Goal: Task Accomplishment & Management: Use online tool/utility

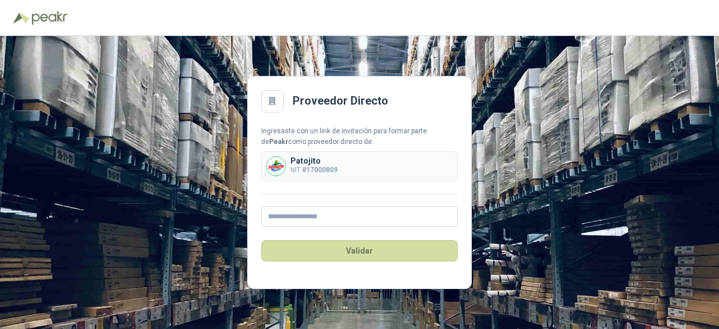
click at [330, 174] on b "817000809" at bounding box center [319, 170] width 35 height 8
click at [311, 219] on input "text" at bounding box center [359, 216] width 197 height 20
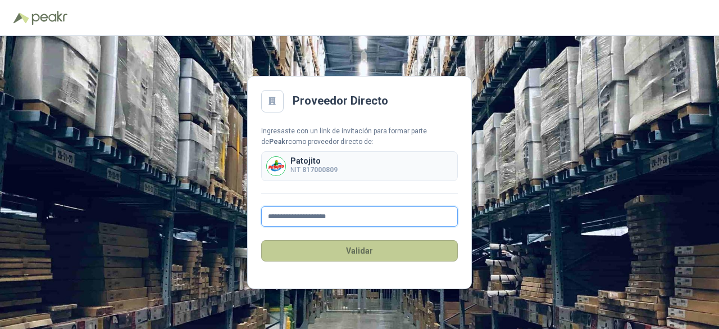
type input "**********"
click at [339, 249] on button "Validar" at bounding box center [359, 250] width 197 height 21
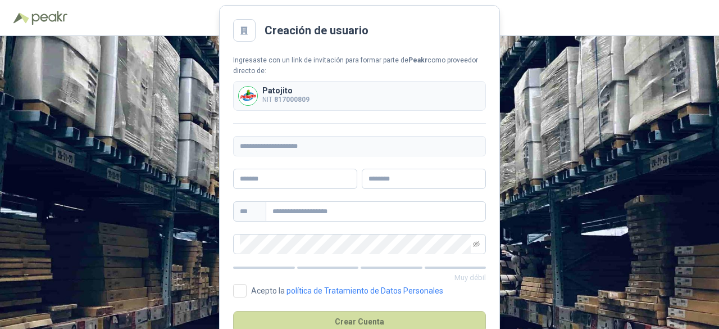
scroll to position [30, 0]
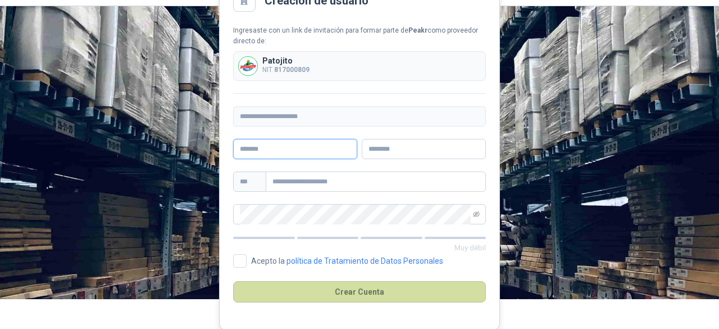
click at [310, 150] on input "text" at bounding box center [295, 149] width 124 height 20
type input "****"
type input "********"
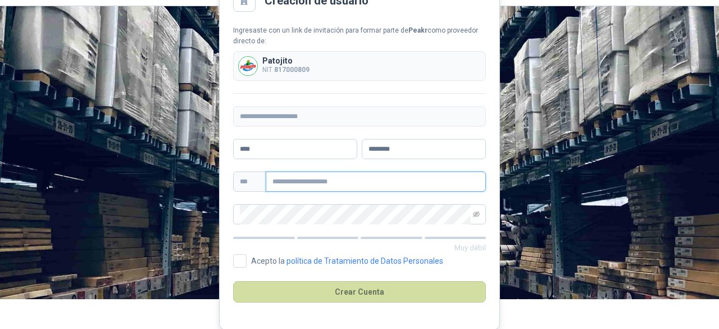
click at [346, 183] on input "text" at bounding box center [376, 181] width 220 height 20
type input "**********"
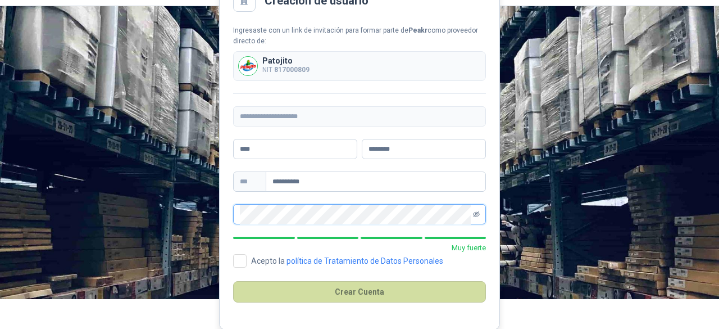
click at [474, 216] on icon "eye-invisible" at bounding box center [476, 214] width 7 height 6
click at [220, 210] on main "**********" at bounding box center [359, 152] width 281 height 354
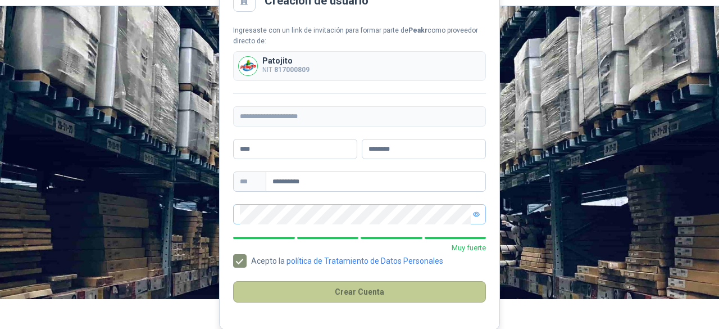
click at [365, 295] on button "Crear Cuenta" at bounding box center [359, 291] width 253 height 21
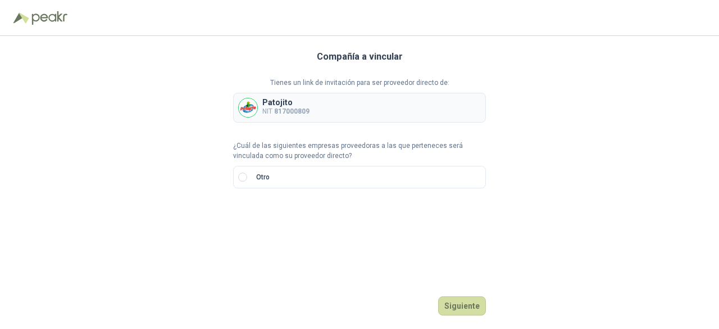
click at [625, 52] on div "Compañía a vincular Tienes un link de invitación para ser proveedor directo de:…" at bounding box center [359, 182] width 719 height 293
click at [275, 117] on div "Patojito NIT 817000809" at bounding box center [359, 108] width 253 height 30
click at [299, 100] on p "Patojito" at bounding box center [285, 102] width 47 height 8
click at [247, 176] on label "Otro" at bounding box center [359, 177] width 253 height 22
click at [254, 221] on input "search" at bounding box center [253, 214] width 26 height 17
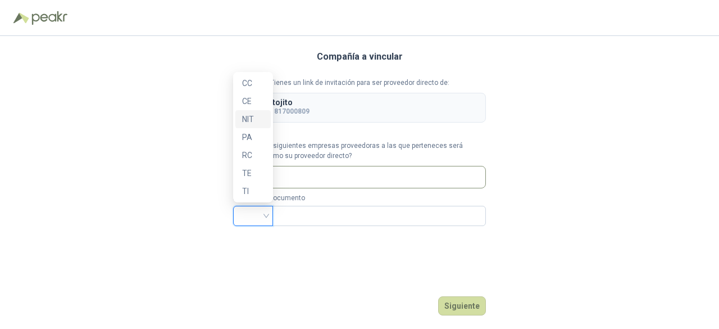
click at [251, 120] on div "NIT" at bounding box center [253, 119] width 22 height 12
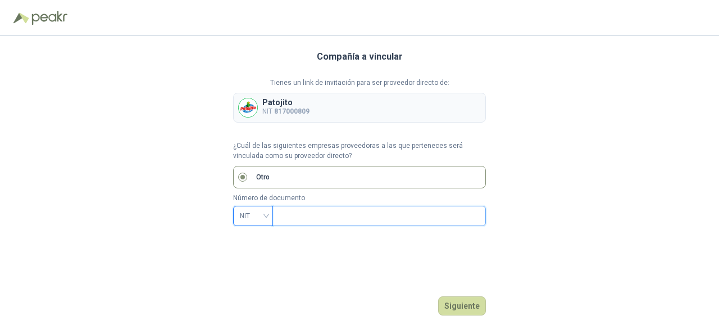
click at [302, 220] on input "text" at bounding box center [378, 215] width 198 height 19
click at [303, 220] on input "text" at bounding box center [378, 215] width 198 height 19
type input "*********"
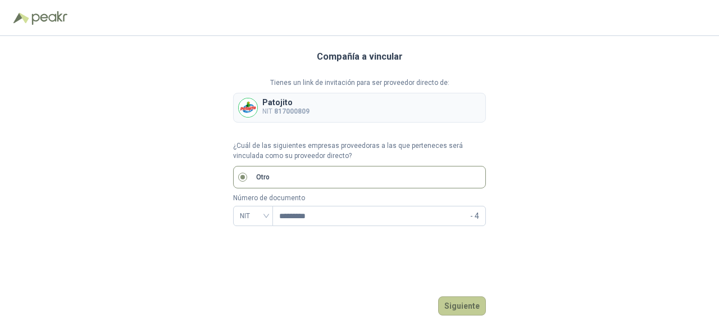
click at [459, 305] on button "Siguiente" at bounding box center [462, 305] width 48 height 19
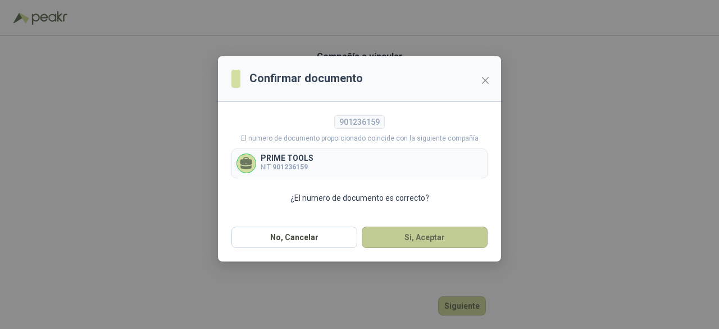
click at [420, 231] on button "Si, Aceptar" at bounding box center [425, 236] width 126 height 21
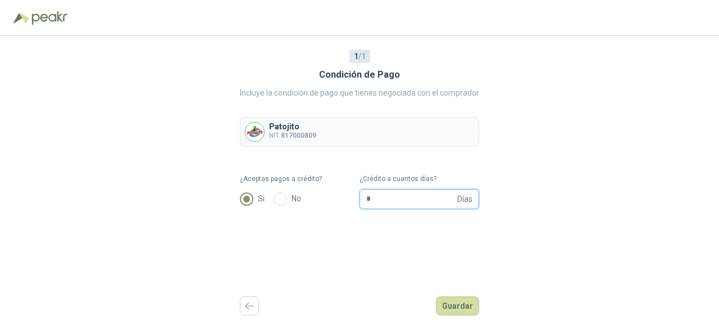
click at [394, 201] on input "*" at bounding box center [410, 198] width 89 height 19
type input "**"
click at [461, 303] on button "Guardar" at bounding box center [457, 305] width 43 height 19
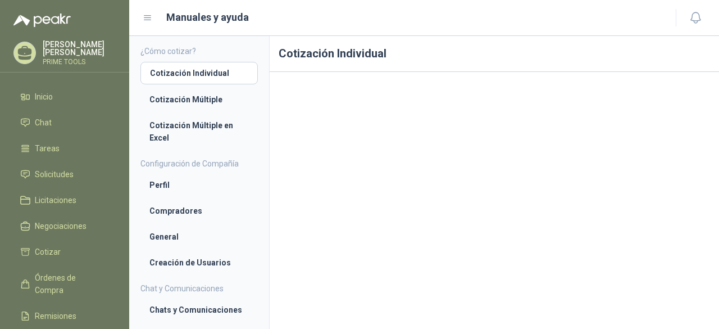
scroll to position [2, 0]
click at [200, 103] on li "Cotización Múltiple" at bounding box center [198, 99] width 99 height 12
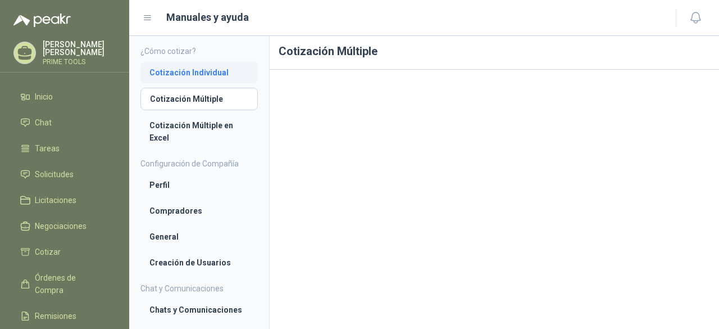
click at [210, 79] on link "Cotización Individual" at bounding box center [198, 72] width 117 height 21
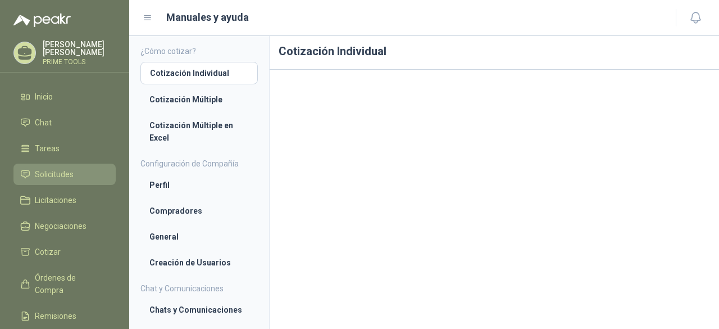
click at [61, 171] on span "Solicitudes" at bounding box center [54, 174] width 39 height 12
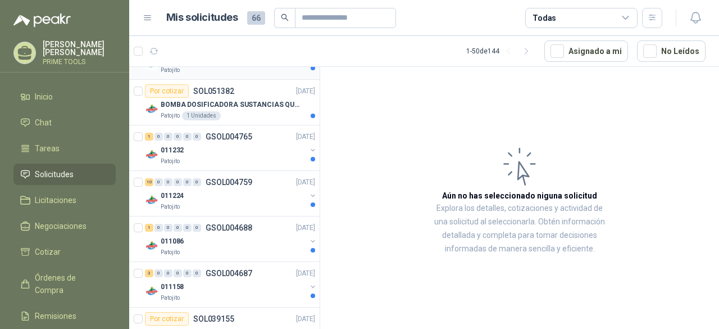
scroll to position [1557, 0]
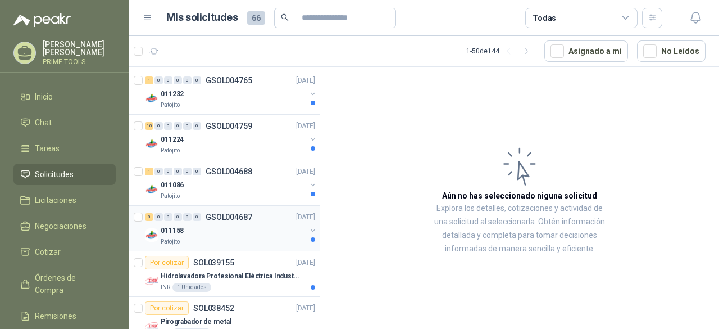
click at [238, 237] on div "Patojito" at bounding box center [233, 241] width 145 height 9
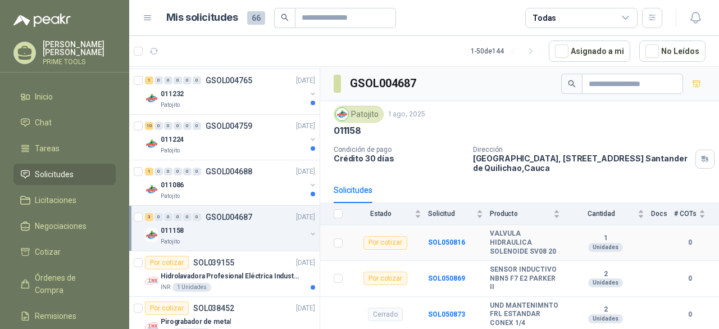
scroll to position [43, 0]
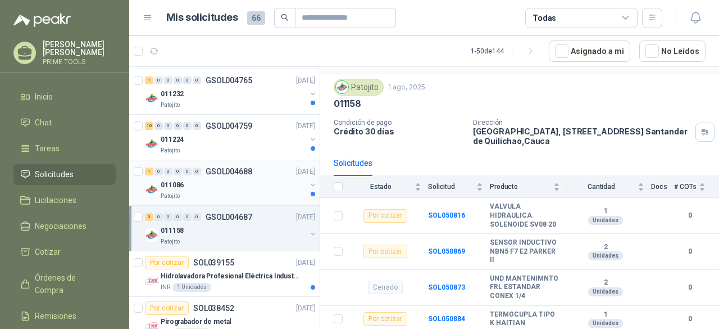
click at [229, 192] on div "Patojito" at bounding box center [233, 196] width 145 height 9
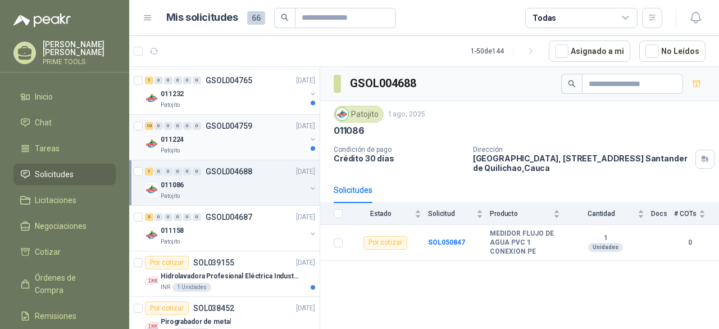
click at [182, 134] on p "011224" at bounding box center [172, 139] width 23 height 11
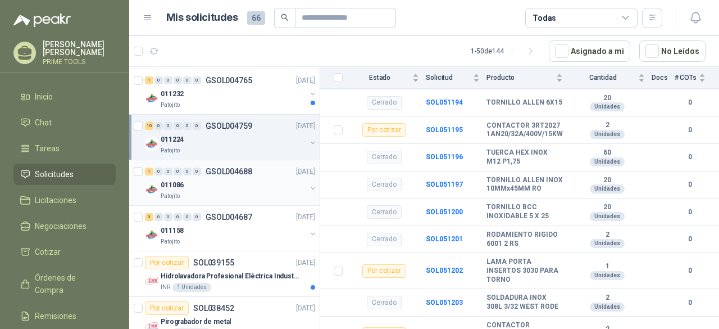
scroll to position [1500, 0]
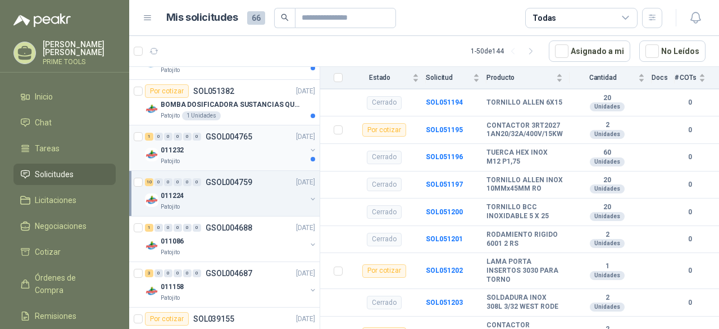
click at [258, 143] on div "011232" at bounding box center [233, 149] width 145 height 13
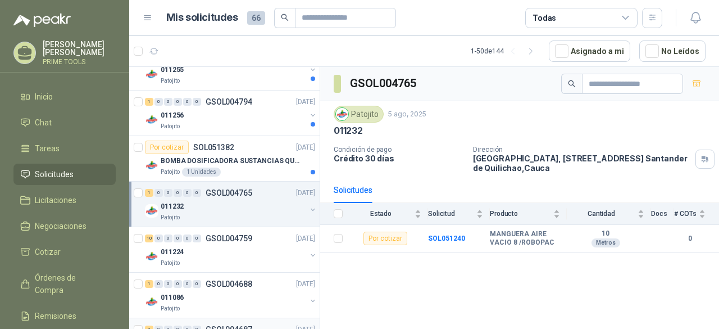
scroll to position [1388, 0]
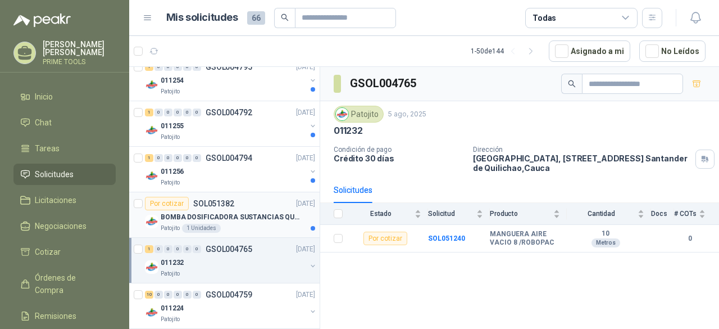
click at [257, 212] on p "BOMBA DOSIFICADORA SUSTANCIAS QUIMICAS" at bounding box center [231, 217] width 140 height 11
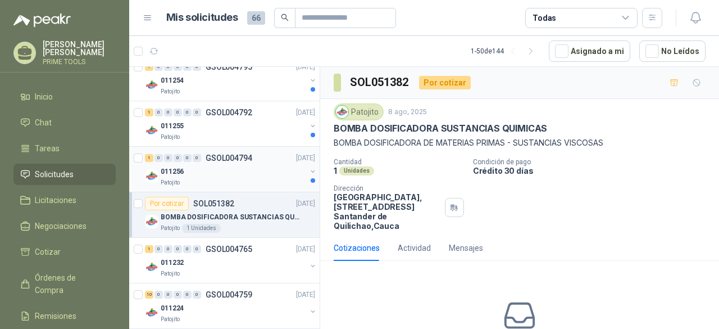
click at [234, 169] on div "011256" at bounding box center [233, 171] width 145 height 13
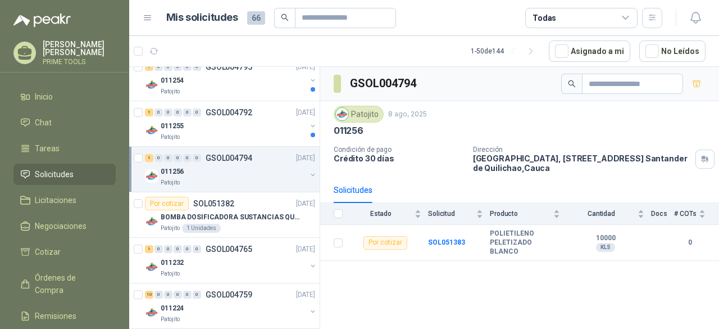
scroll to position [1332, 0]
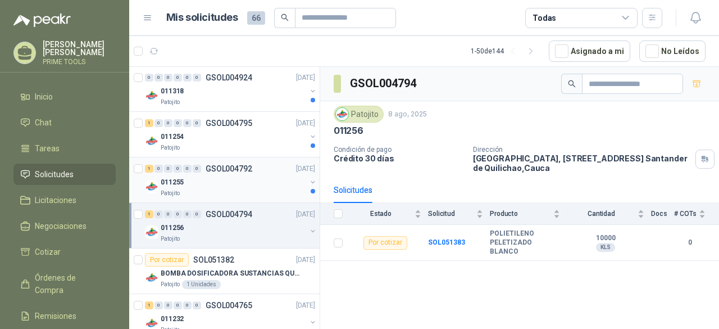
click at [233, 175] on div "011255" at bounding box center [233, 181] width 145 height 13
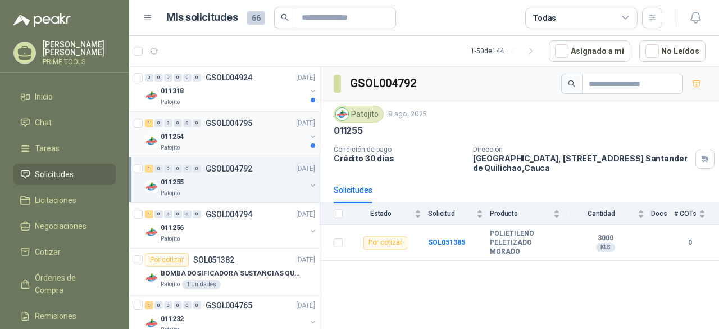
click at [226, 134] on div "011254" at bounding box center [233, 136] width 145 height 13
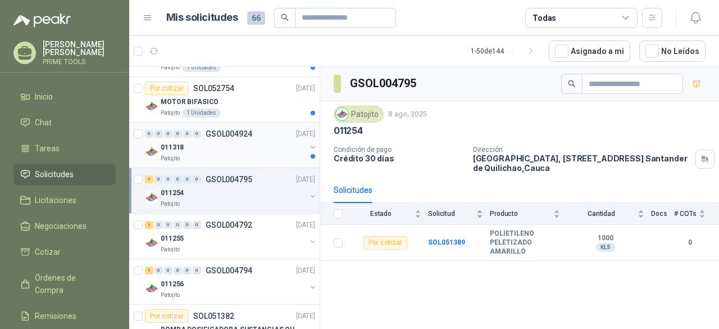
click at [238, 154] on div "Patojito" at bounding box center [233, 158] width 145 height 9
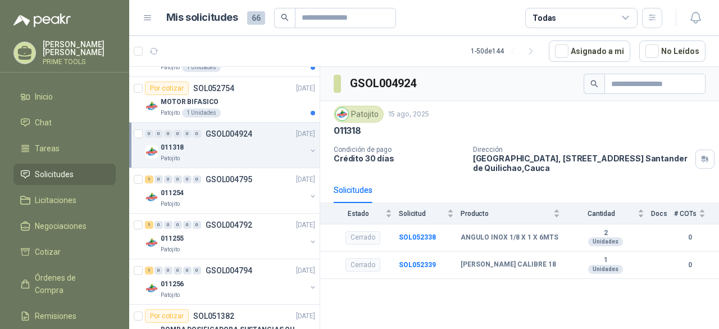
scroll to position [1220, 0]
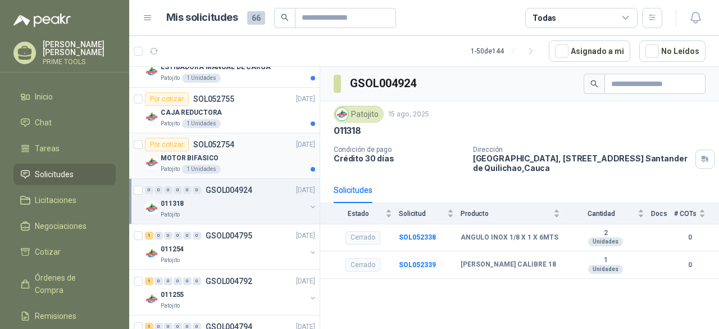
click at [242, 153] on div "MOTOR BIFASICO" at bounding box center [238, 157] width 154 height 13
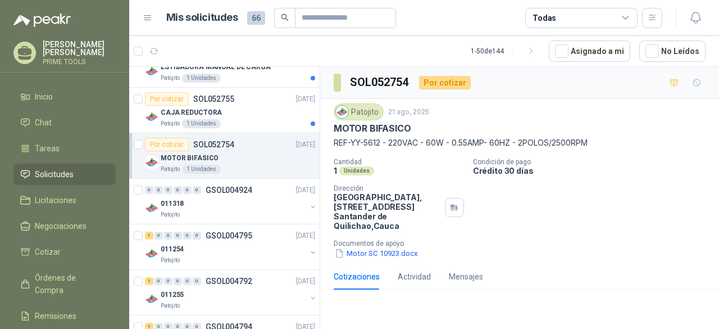
scroll to position [1163, 0]
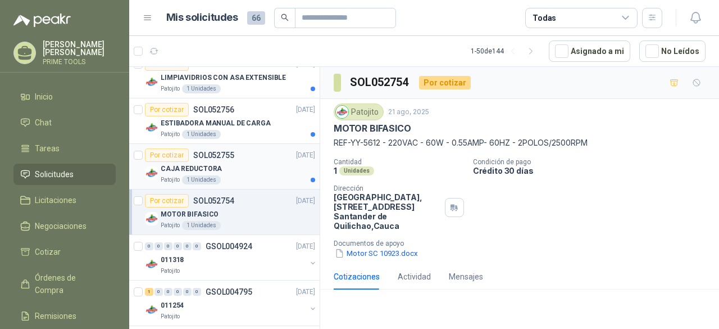
click at [237, 162] on div "CAJA REDUCTORA" at bounding box center [238, 168] width 154 height 13
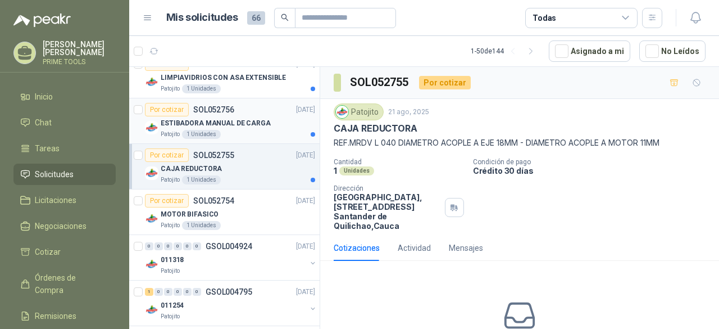
click at [241, 130] on div "Patojito 1 Unidades" at bounding box center [238, 134] width 154 height 9
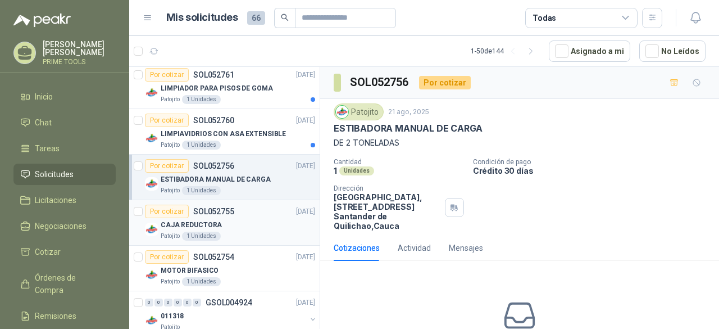
scroll to position [1051, 0]
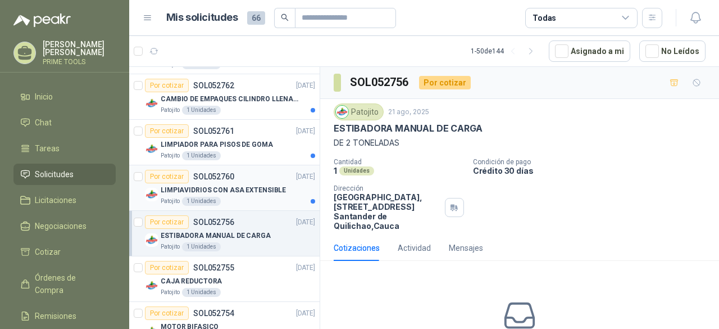
click at [269, 186] on p "LIMPIAVIDRIOS CON ASA EXTENSIBLE" at bounding box center [223, 190] width 125 height 11
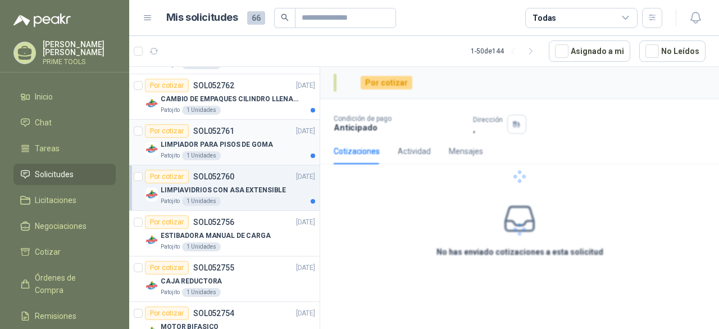
click at [243, 141] on p "LIMPIADOR PARA PISOS DE GOMA" at bounding box center [217, 144] width 112 height 11
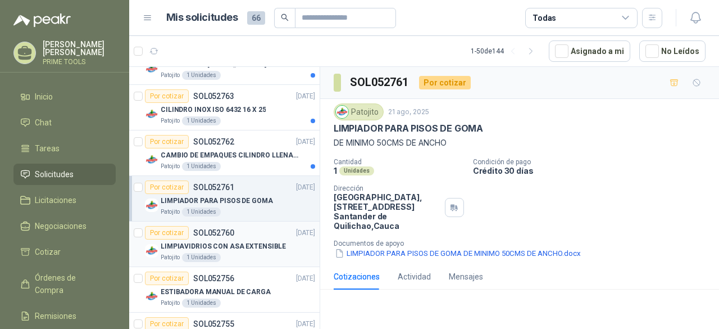
scroll to position [939, 0]
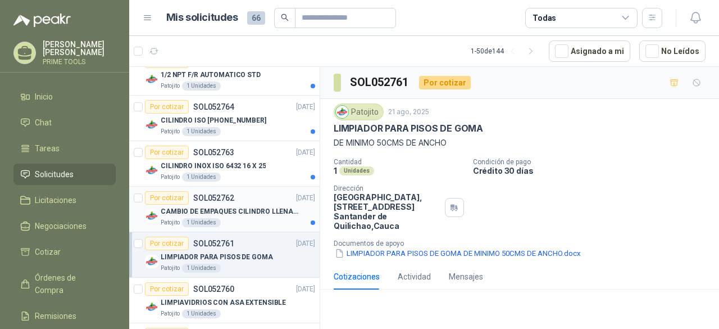
click at [254, 206] on p "CAMBIO DE EMPAQUES CILINDRO LLENADORA MANUALNUAL" at bounding box center [231, 211] width 140 height 11
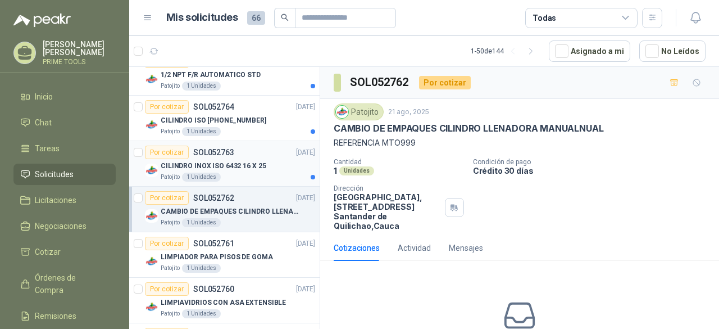
click at [247, 162] on p "CILINDRO INOX ISO 6432 16 X 25" at bounding box center [213, 166] width 105 height 11
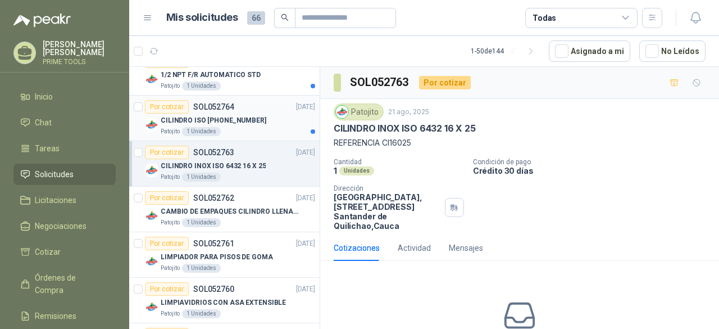
click at [235, 117] on p "CILINDRO ISO [PHONE_NUMBER]" at bounding box center [214, 120] width 106 height 11
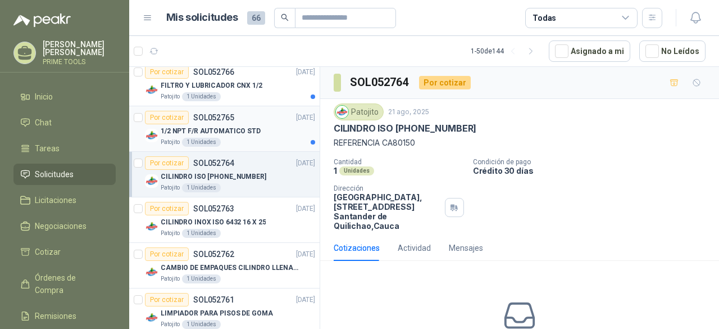
scroll to position [826, 0]
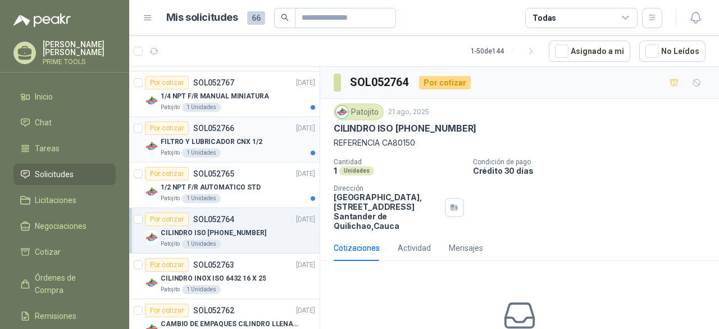
click at [251, 138] on p "FILTRO Y LUBRICADOR CNX 1/2" at bounding box center [212, 141] width 102 height 11
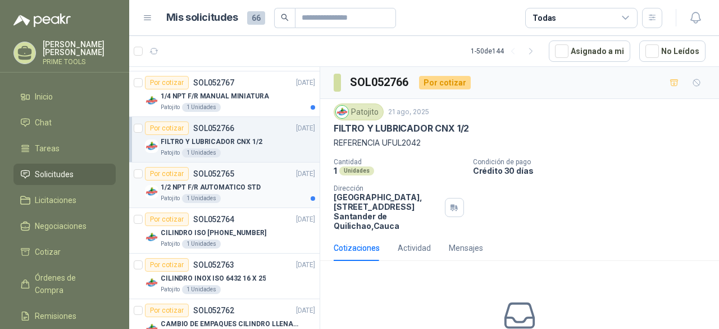
click at [238, 175] on div "Por cotizar SOL052765 [DATE]" at bounding box center [230, 173] width 170 height 13
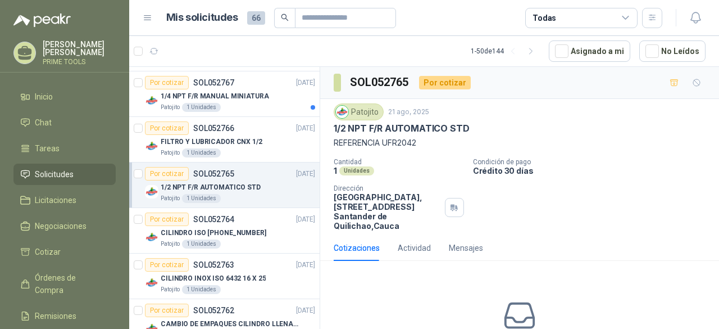
scroll to position [770, 0]
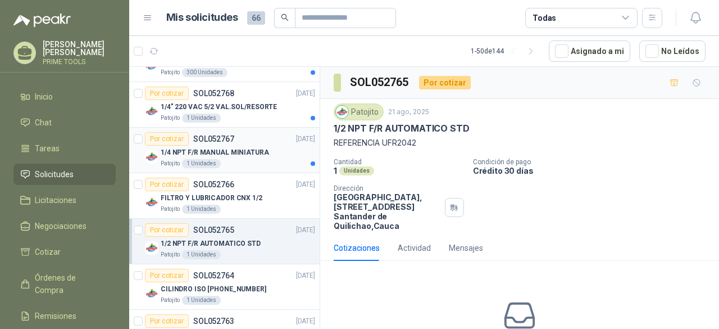
click at [251, 159] on div "Patojito 1 Unidades" at bounding box center [238, 163] width 154 height 9
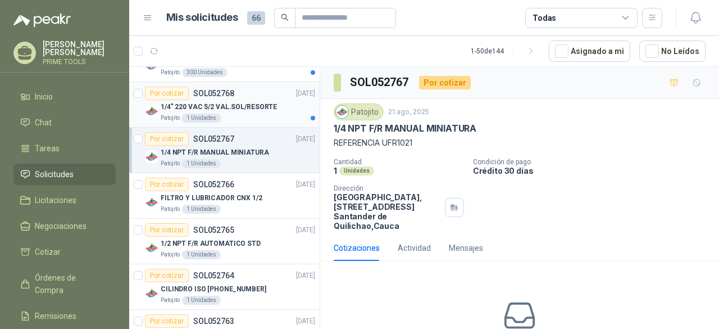
click at [248, 107] on p "1/4" 220 VAC 5/2 VAL.SOL/RESORTE" at bounding box center [219, 107] width 116 height 11
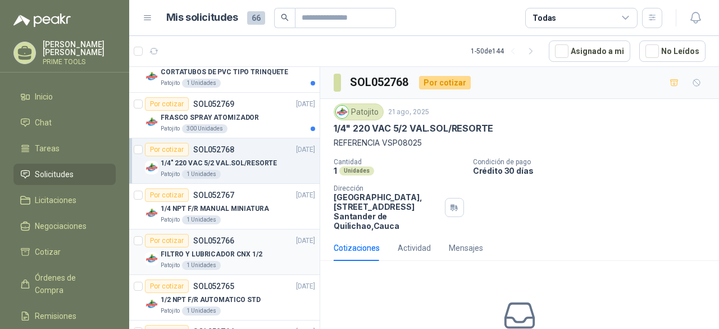
scroll to position [658, 0]
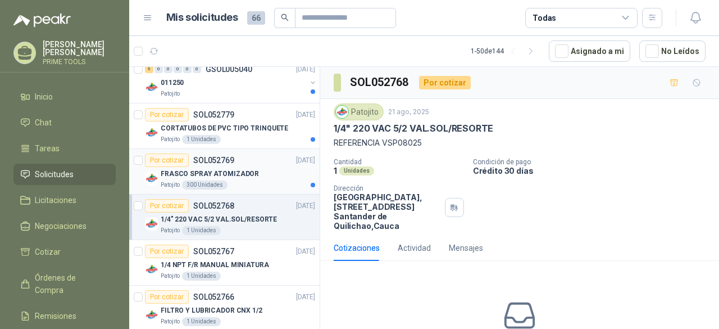
click at [243, 167] on div "FRASCO SPRAY ATOMIZADOR" at bounding box center [238, 173] width 154 height 13
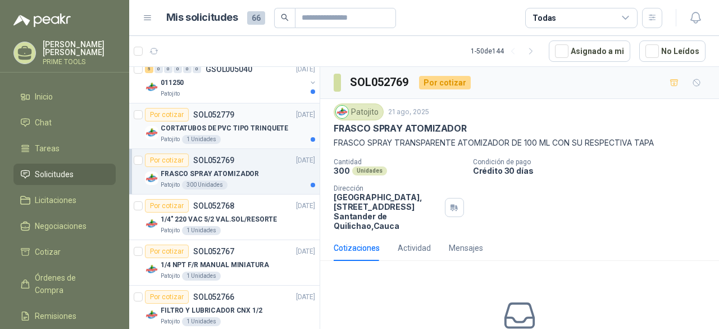
click at [247, 126] on p "CORTATUBOS DE PVC TIPO TRINQUETE" at bounding box center [225, 128] width 128 height 11
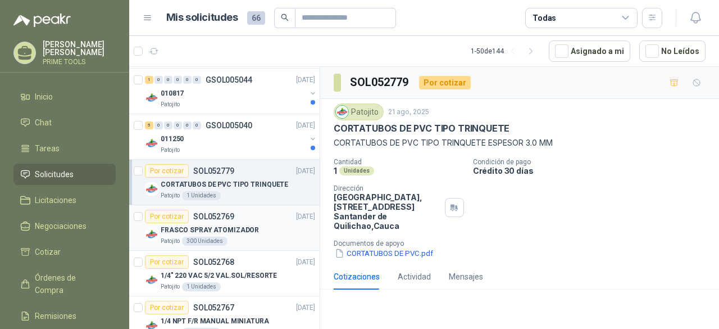
scroll to position [545, 0]
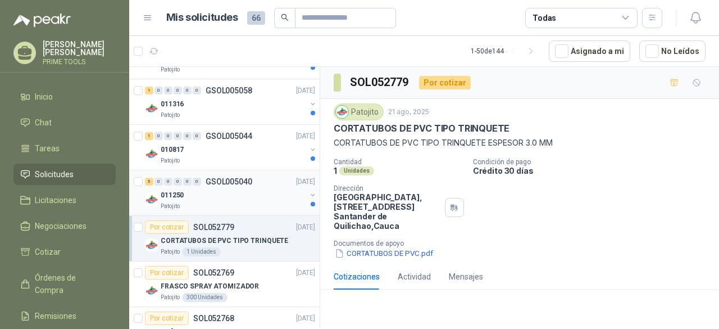
click at [254, 189] on div "011250" at bounding box center [233, 194] width 145 height 13
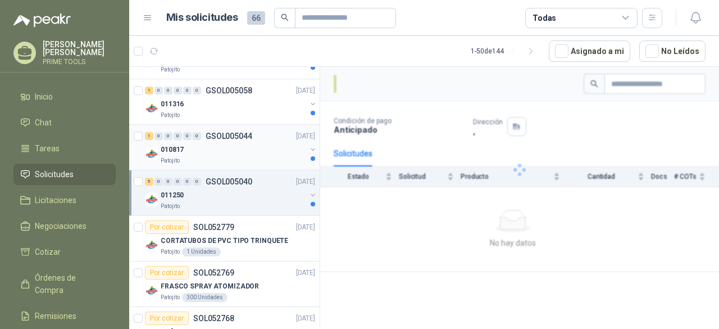
click at [265, 156] on div "Patojito" at bounding box center [233, 160] width 145 height 9
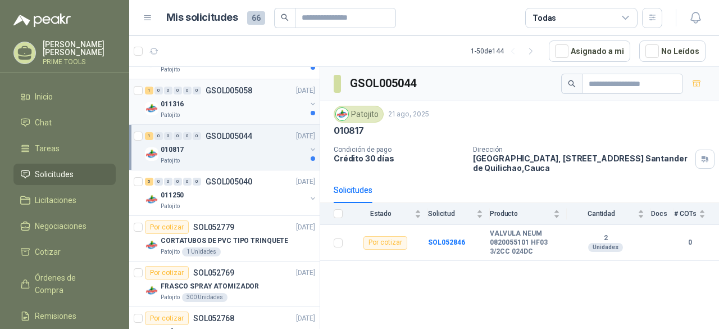
click at [254, 117] on div "1 0 0 0 0 0 GSOL005058 [DATE] 011316 Patojito" at bounding box center [224, 101] width 190 height 45
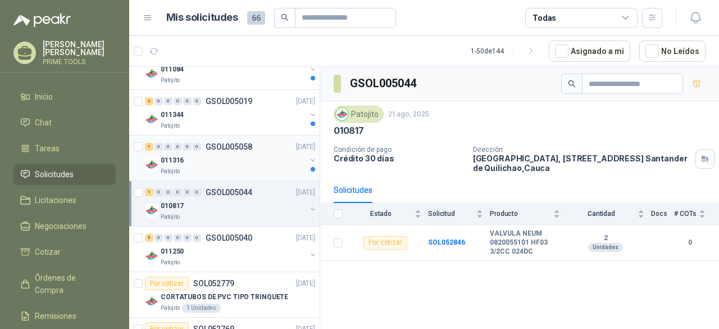
click at [245, 168] on div "Patojito" at bounding box center [233, 171] width 145 height 9
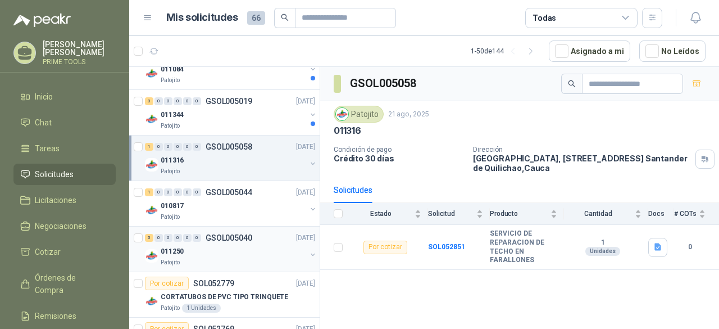
click at [222, 252] on div "011250" at bounding box center [233, 250] width 145 height 13
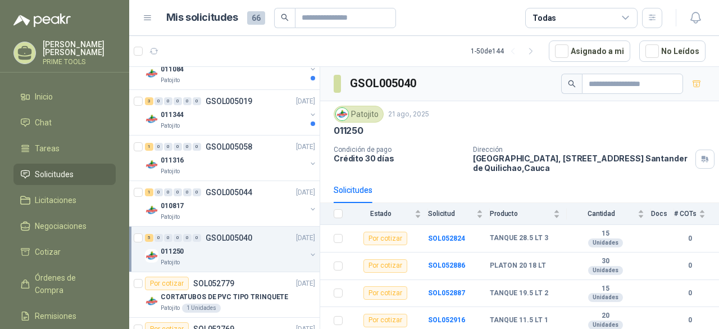
scroll to position [27, 0]
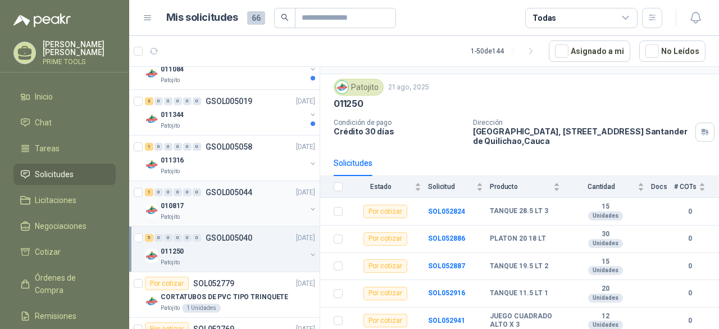
click at [265, 199] on div "010817" at bounding box center [233, 205] width 145 height 13
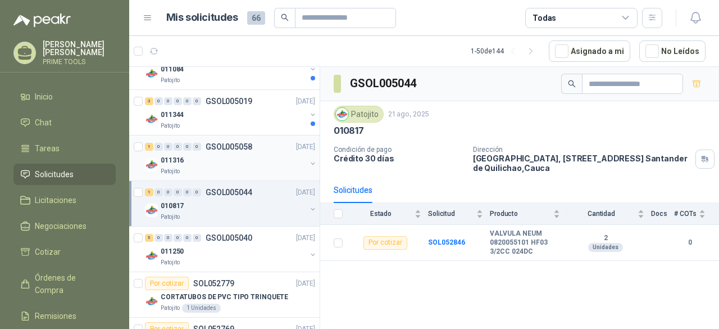
click at [234, 159] on div "011316" at bounding box center [233, 159] width 145 height 13
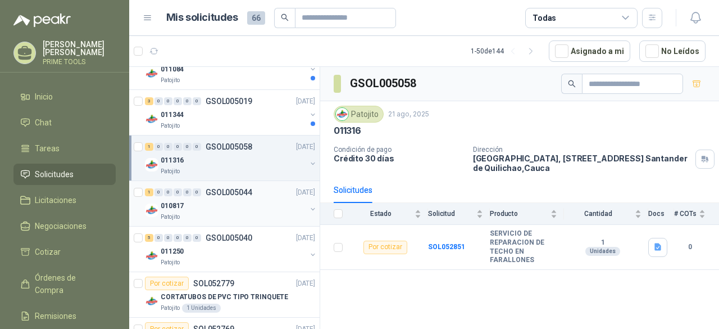
scroll to position [433, 0]
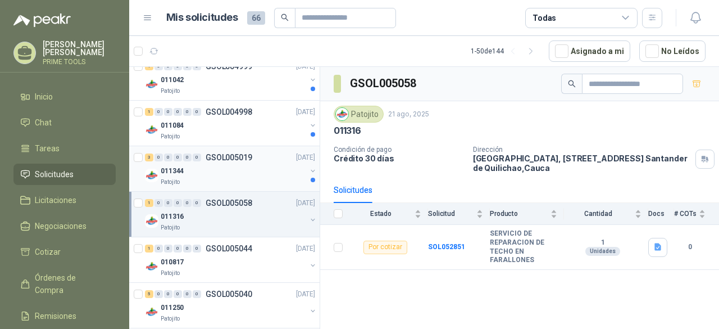
click at [239, 178] on div "Patojito" at bounding box center [233, 182] width 145 height 9
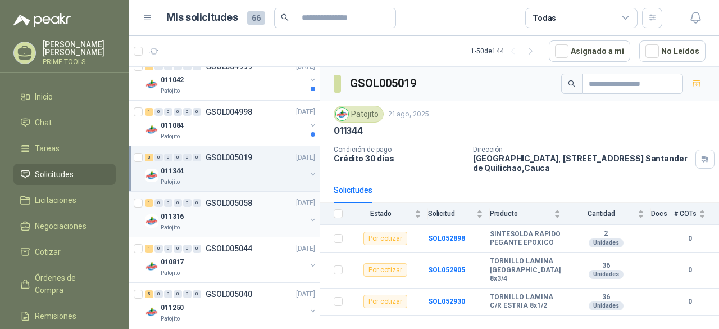
scroll to position [377, 0]
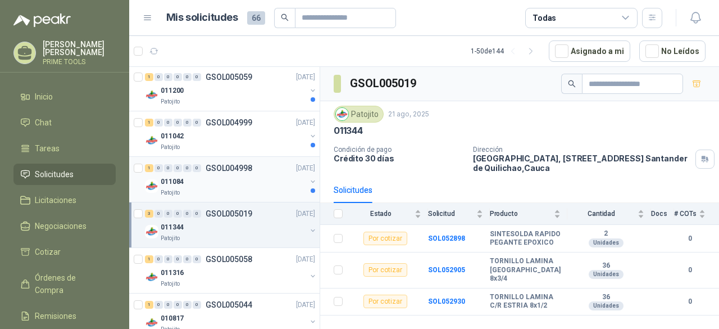
click at [221, 185] on div "011084" at bounding box center [233, 181] width 145 height 13
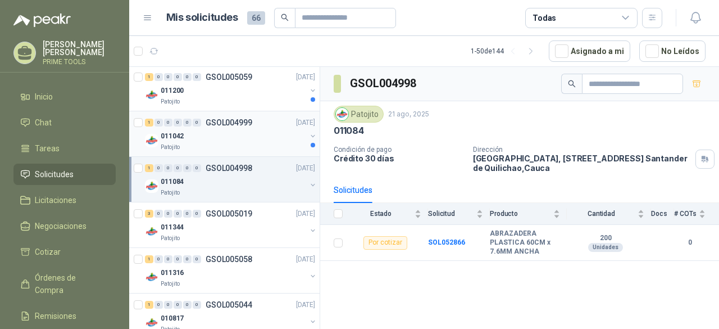
click at [219, 143] on div "Patojito" at bounding box center [233, 147] width 145 height 9
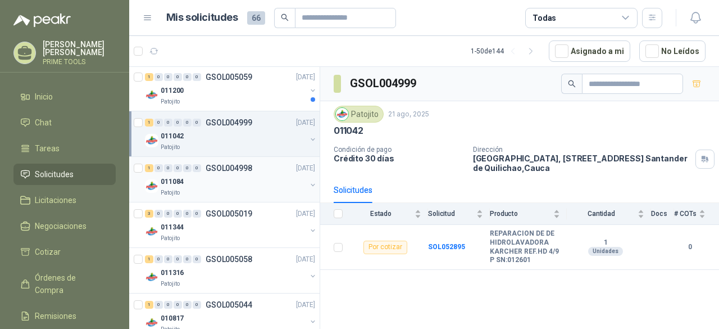
scroll to position [321, 0]
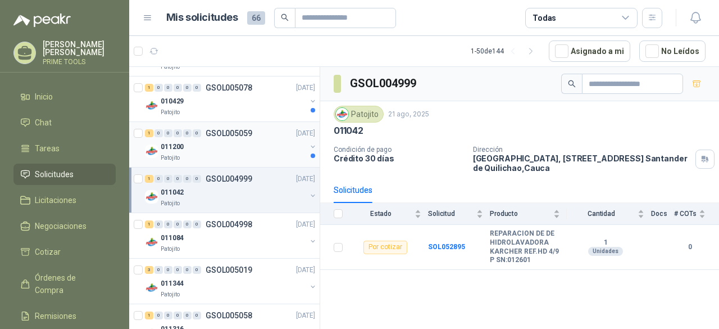
click at [239, 150] on div "011200" at bounding box center [233, 146] width 145 height 13
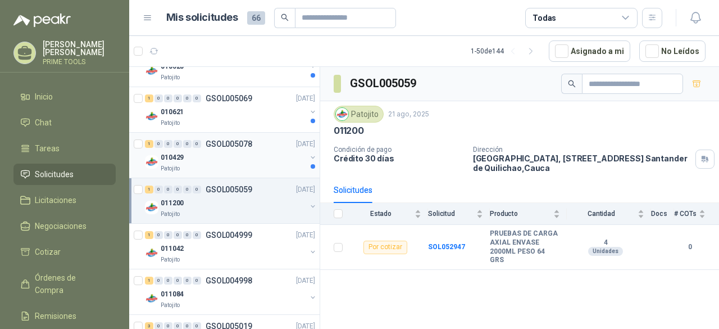
click at [245, 152] on div "010429" at bounding box center [233, 157] width 145 height 13
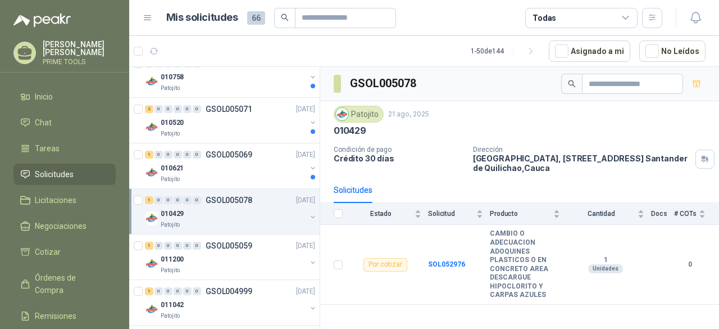
scroll to position [152, 0]
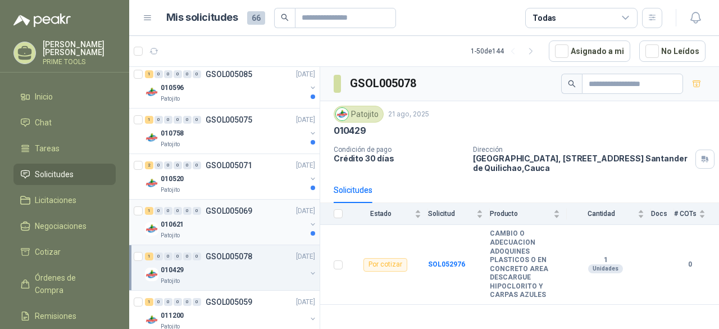
click at [244, 210] on p "GSOL005069" at bounding box center [229, 211] width 47 height 8
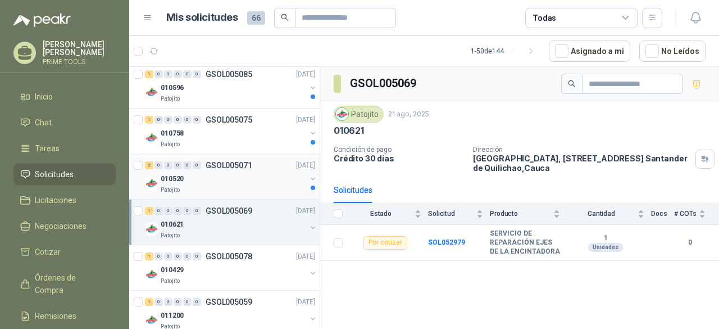
click at [245, 174] on div "010520" at bounding box center [233, 178] width 145 height 13
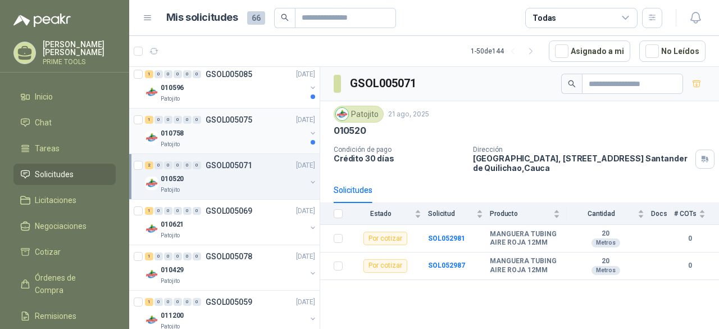
click at [237, 116] on p "GSOL005075" at bounding box center [229, 120] width 47 height 8
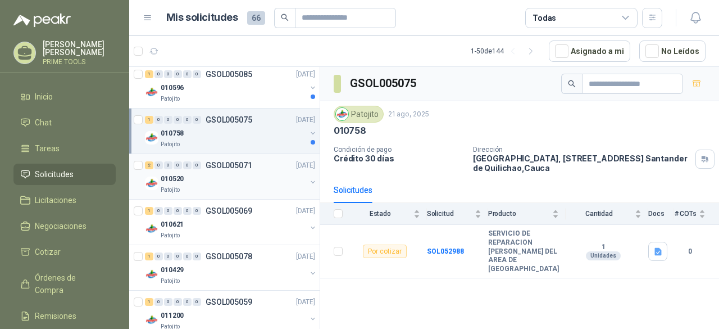
scroll to position [96, 0]
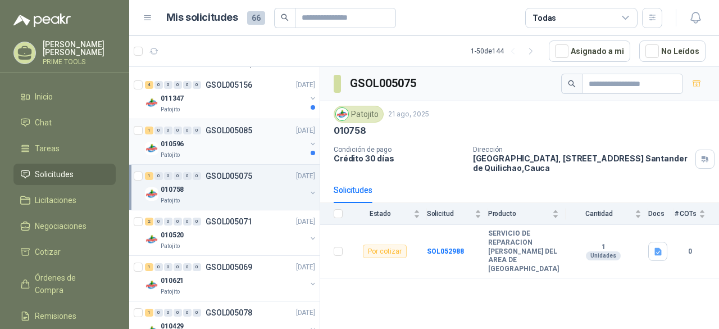
click at [236, 142] on div "010596" at bounding box center [233, 143] width 145 height 13
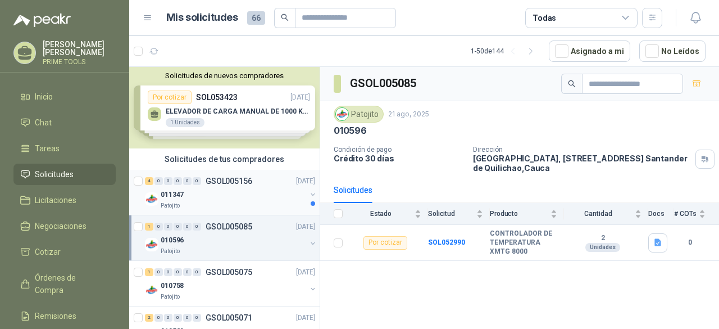
click at [258, 193] on div "011347" at bounding box center [233, 194] width 145 height 13
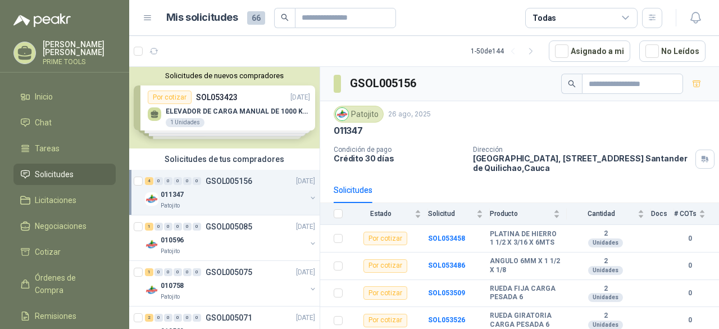
scroll to position [8, 0]
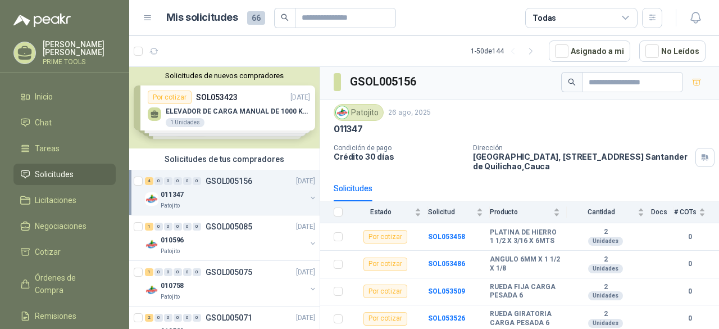
click at [252, 113] on div "Solicitudes de nuevos compradores Por cotizar SOL053423 [DATE] ELEVADOR DE CARG…" at bounding box center [224, 107] width 190 height 81
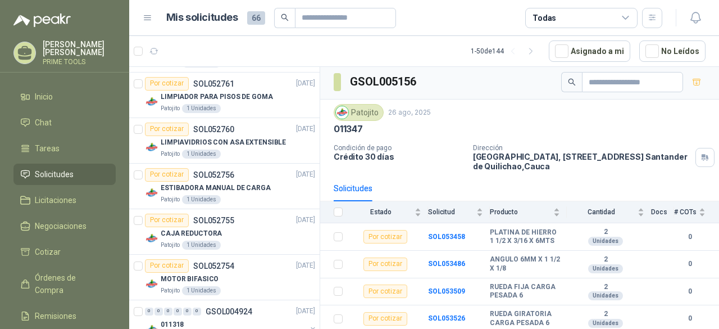
scroll to position [1404, 0]
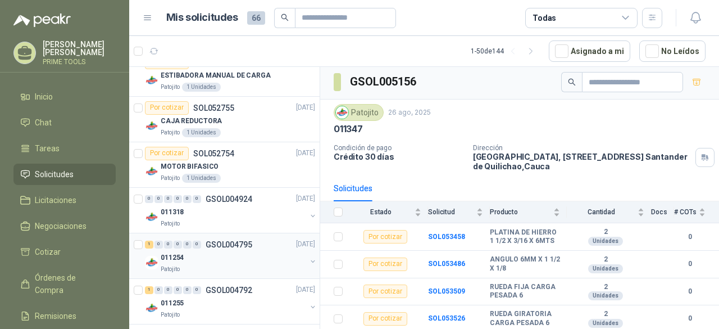
click at [248, 253] on div "011254" at bounding box center [233, 257] width 145 height 13
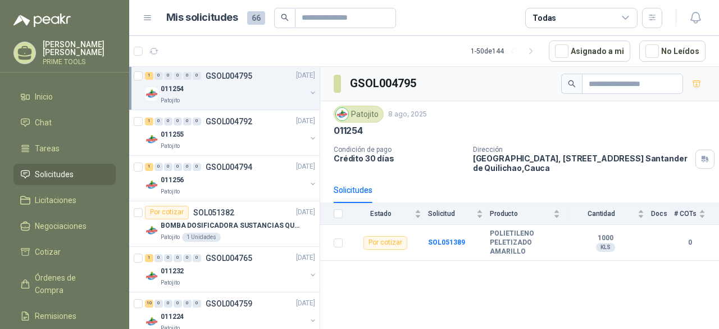
scroll to position [1629, 0]
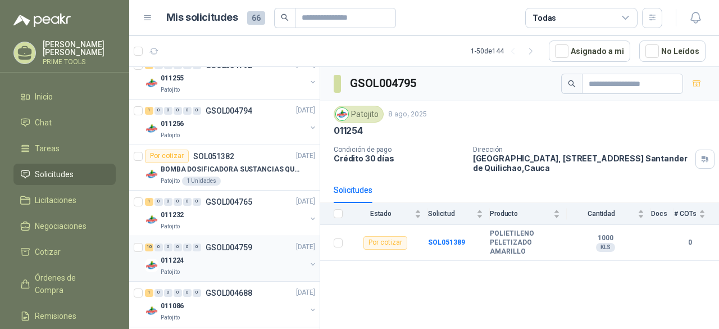
click at [247, 243] on p "GSOL004759" at bounding box center [229, 247] width 47 height 8
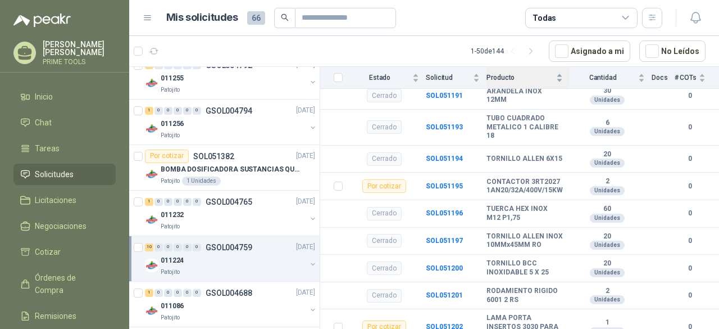
scroll to position [1123, 0]
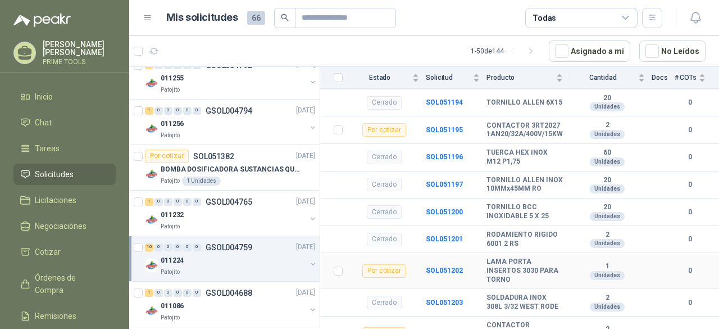
click at [507, 257] on b "LAMA PORTA INSERTOS 3030 PARA TORNO" at bounding box center [524, 270] width 76 height 26
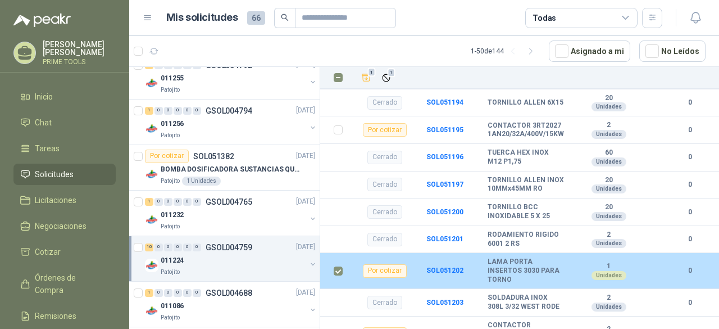
click at [390, 264] on div "Por cotizar" at bounding box center [385, 270] width 44 height 13
click at [391, 264] on div "Por cotizar" at bounding box center [385, 270] width 44 height 13
click at [451, 266] on b "SOL051202" at bounding box center [444, 270] width 37 height 8
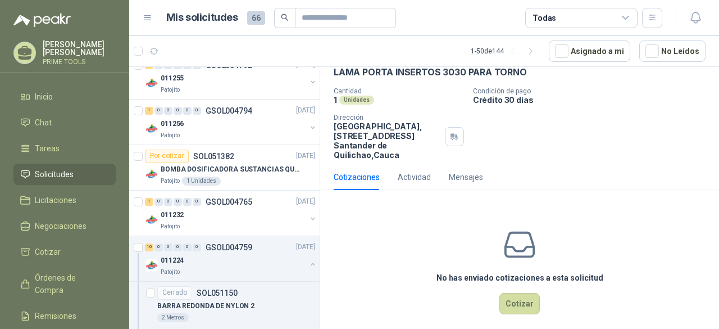
scroll to position [65, 0]
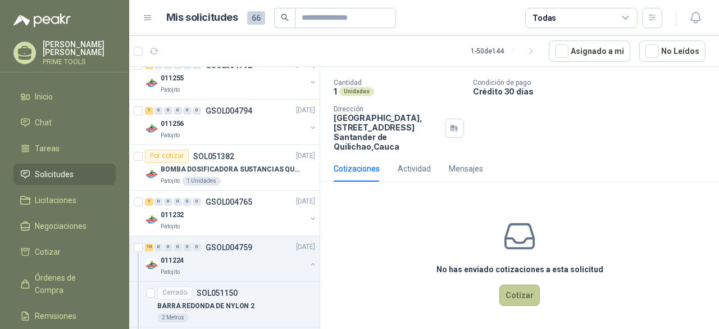
click at [518, 299] on button "Cotizar" at bounding box center [519, 294] width 40 height 21
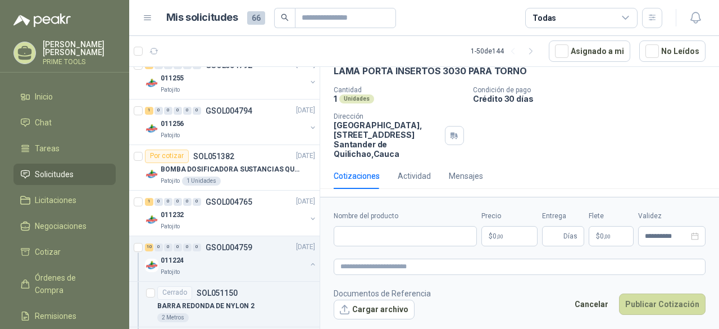
scroll to position [57, 0]
click at [385, 233] on input "Nombre del producto" at bounding box center [405, 236] width 143 height 20
click at [354, 242] on input "Nombre del producto" at bounding box center [405, 236] width 143 height 20
paste input "**********"
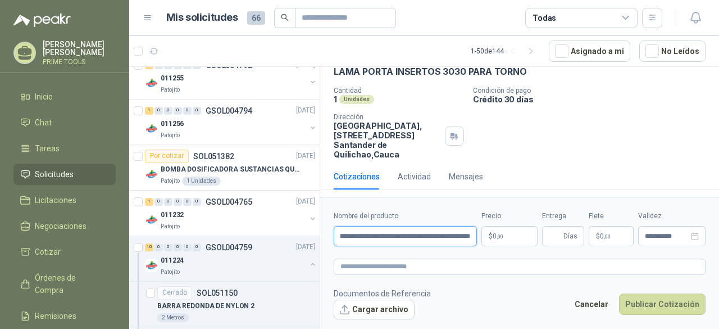
type input "**********"
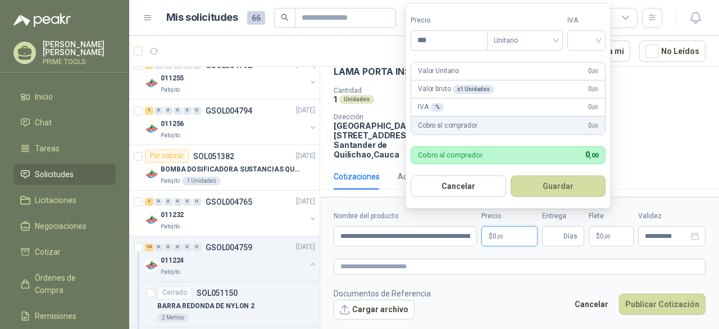
click at [508, 236] on p "$ 0 ,00" at bounding box center [509, 236] width 56 height 20
click at [440, 35] on input "***" at bounding box center [449, 40] width 76 height 19
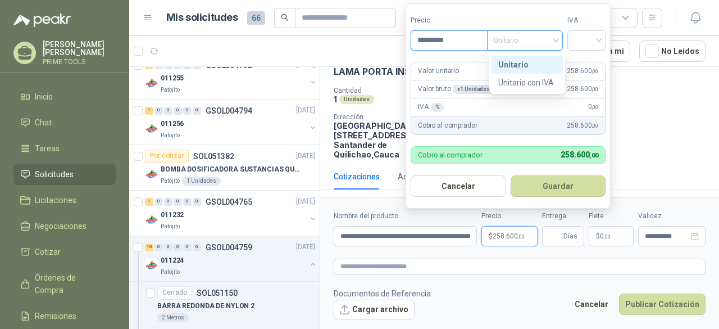
click at [527, 41] on span "Unitario" at bounding box center [525, 40] width 62 height 17
type input "*********"
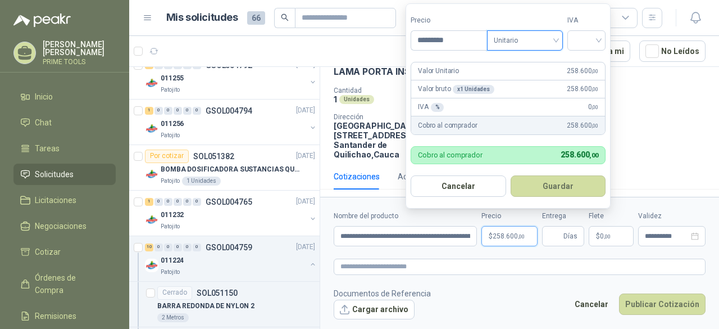
click at [527, 41] on span "Unitario" at bounding box center [525, 40] width 62 height 17
click at [586, 45] on input "search" at bounding box center [586, 39] width 25 height 17
click at [585, 63] on div "19%" at bounding box center [589, 64] width 21 height 12
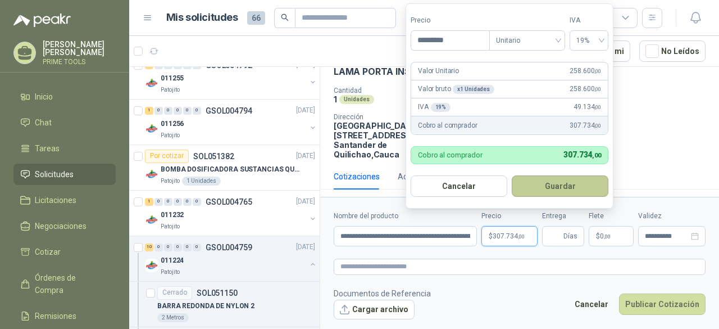
click at [558, 195] on button "Guardar" at bounding box center [560, 185] width 97 height 21
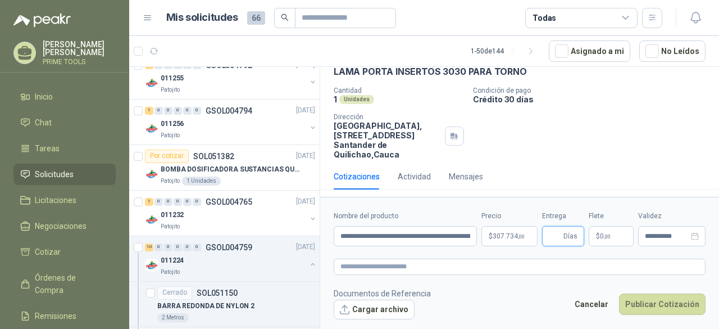
type input "*"
click at [696, 240] on icon "close-circle" at bounding box center [695, 236] width 8 height 8
type input "*"
click at [654, 233] on input at bounding box center [667, 236] width 44 height 7
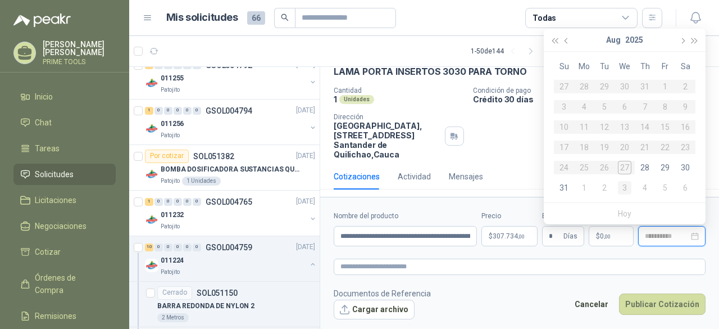
type input "**********"
click at [625, 188] on div "3" at bounding box center [624, 187] width 13 height 13
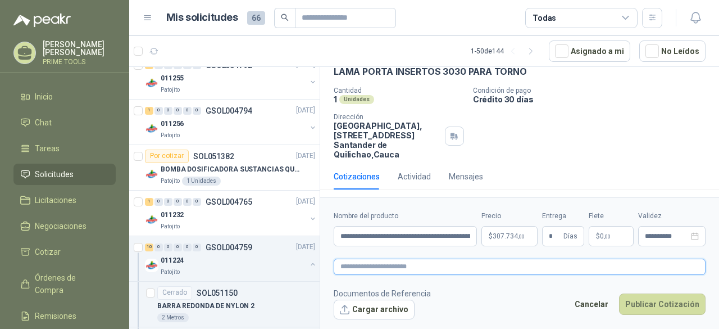
click at [394, 263] on textarea at bounding box center [520, 266] width 372 height 16
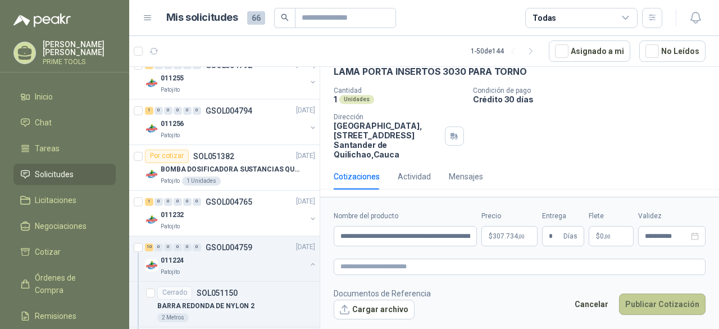
click at [680, 306] on button "Publicar Cotización" at bounding box center [662, 303] width 87 height 21
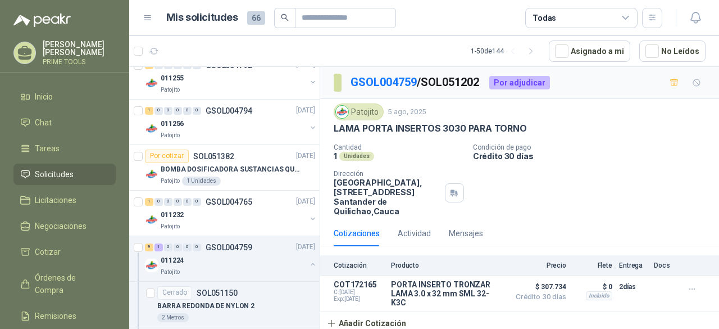
click at [60, 50] on p "[PERSON_NAME]" at bounding box center [79, 48] width 73 height 16
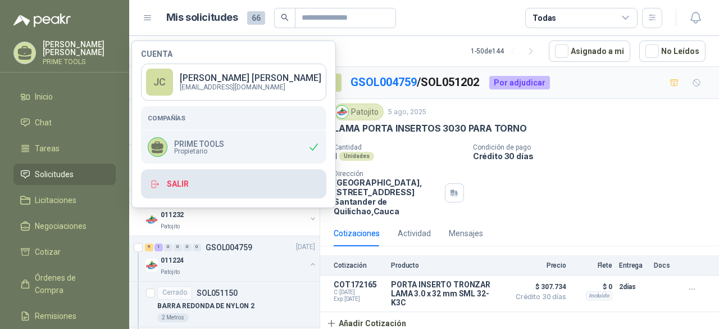
click at [176, 193] on button "Salir" at bounding box center [233, 183] width 185 height 29
click at [183, 179] on button "Salir" at bounding box center [233, 183] width 185 height 29
click at [166, 186] on button "Salir" at bounding box center [233, 183] width 185 height 29
click at [142, 180] on button "Salir" at bounding box center [233, 183] width 185 height 29
click at [154, 185] on html "[PERSON_NAME] PRIME TOOLS Inicio Chat Tareas Solicitudes Licitaciones Negociaci…" at bounding box center [359, 164] width 719 height 329
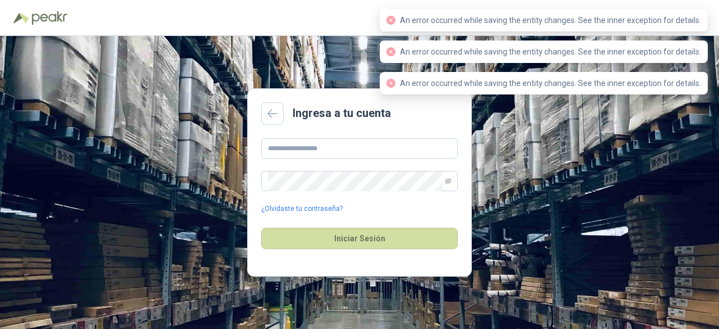
click at [506, 195] on div "Ingresa a tu cuenta ¿Olvidaste tu contraseña? Iniciar Sesión" at bounding box center [359, 182] width 719 height 293
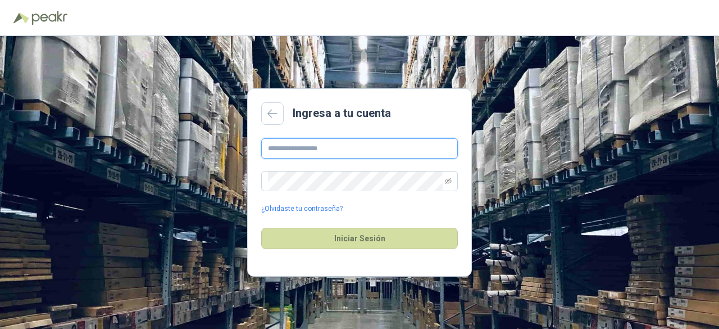
click at [370, 143] on input "text" at bounding box center [359, 148] width 197 height 20
type input "**********"
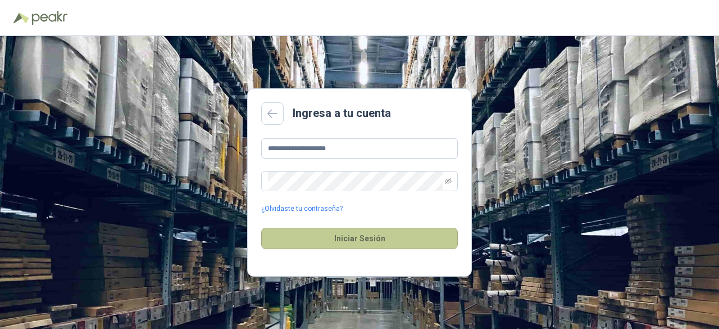
click at [362, 240] on button "Iniciar Sesión" at bounding box center [359, 237] width 197 height 21
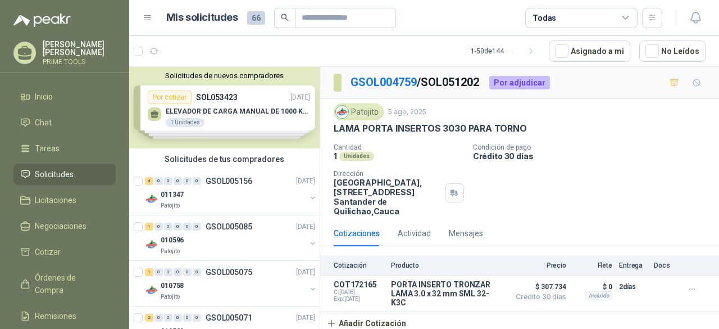
click at [30, 44] on icon at bounding box center [24, 52] width 17 height 17
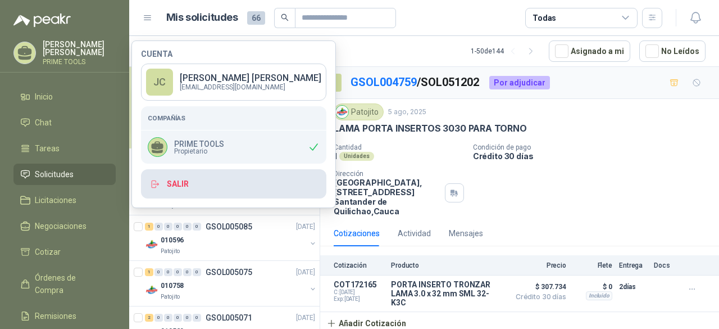
click at [186, 182] on button "Salir" at bounding box center [233, 183] width 185 height 29
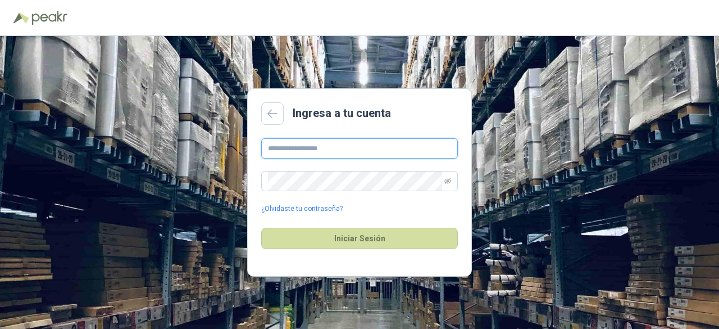
type input "**********"
